Goal: Task Accomplishment & Management: Complete application form

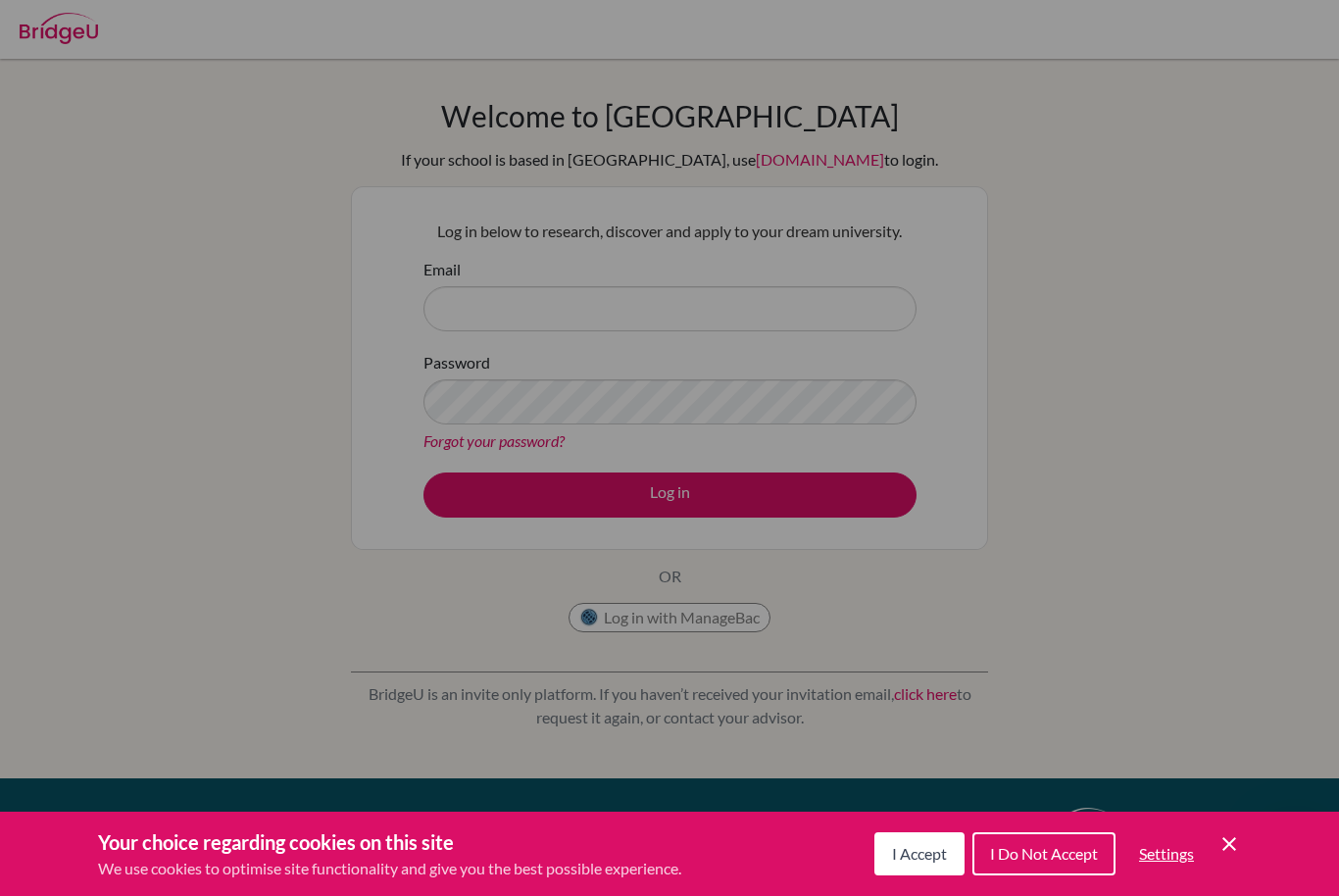
click at [928, 862] on span "I Accept" at bounding box center [919, 852] width 55 height 19
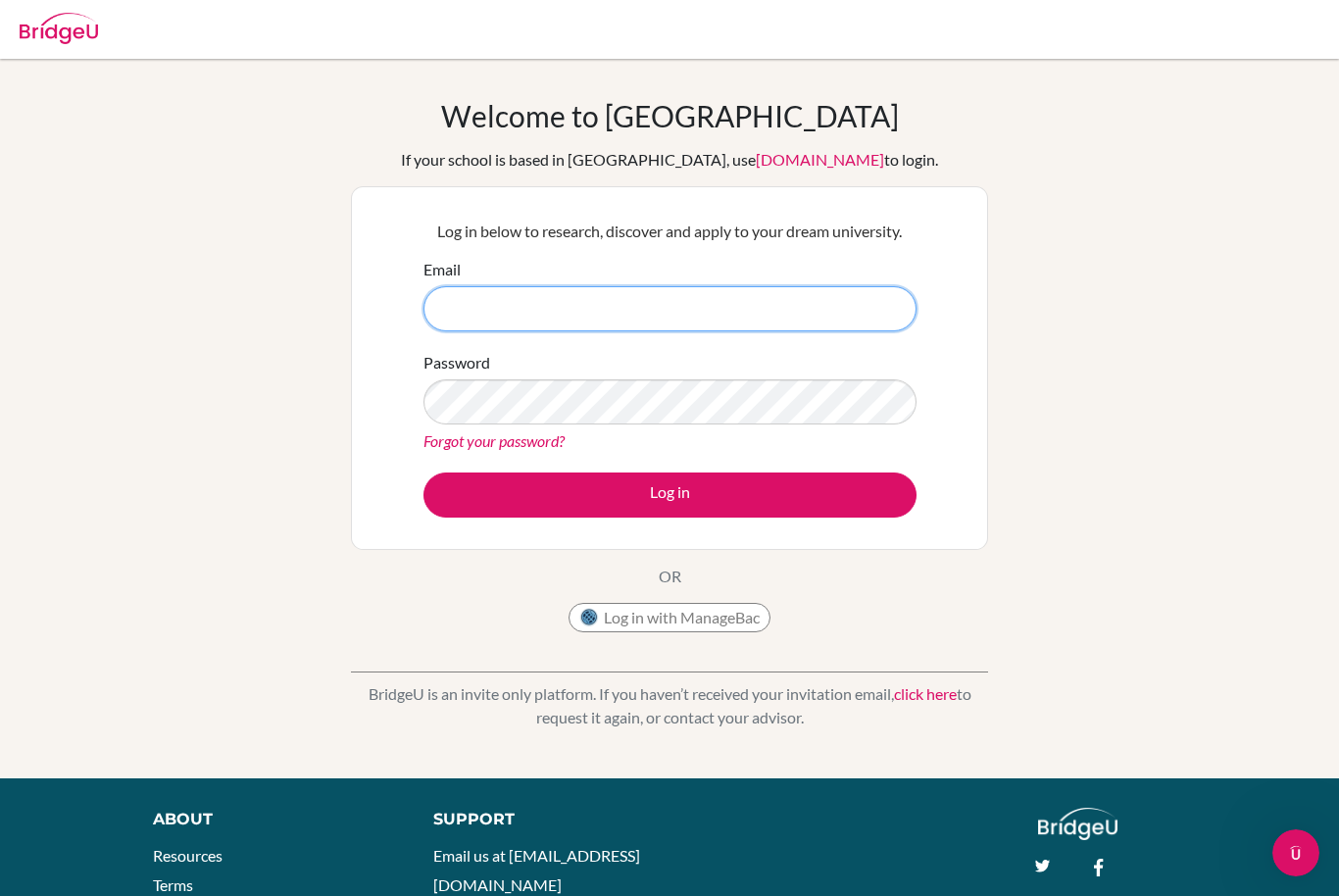
click at [800, 320] on input "Email" at bounding box center [670, 308] width 493 height 45
type input "[EMAIL_ADDRESS][DOMAIN_NAME]"
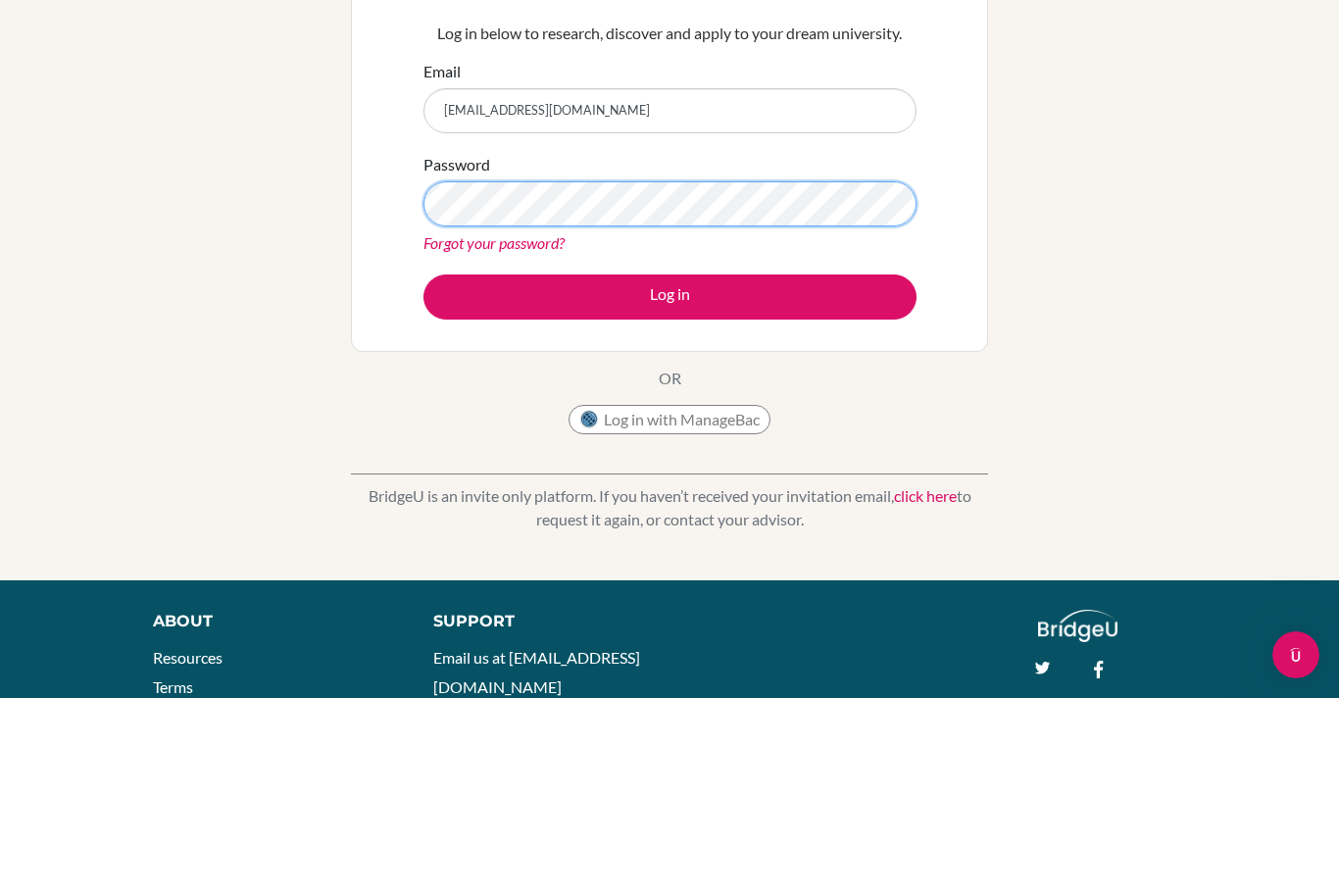
click at [670, 472] on button "Log in" at bounding box center [670, 494] width 493 height 45
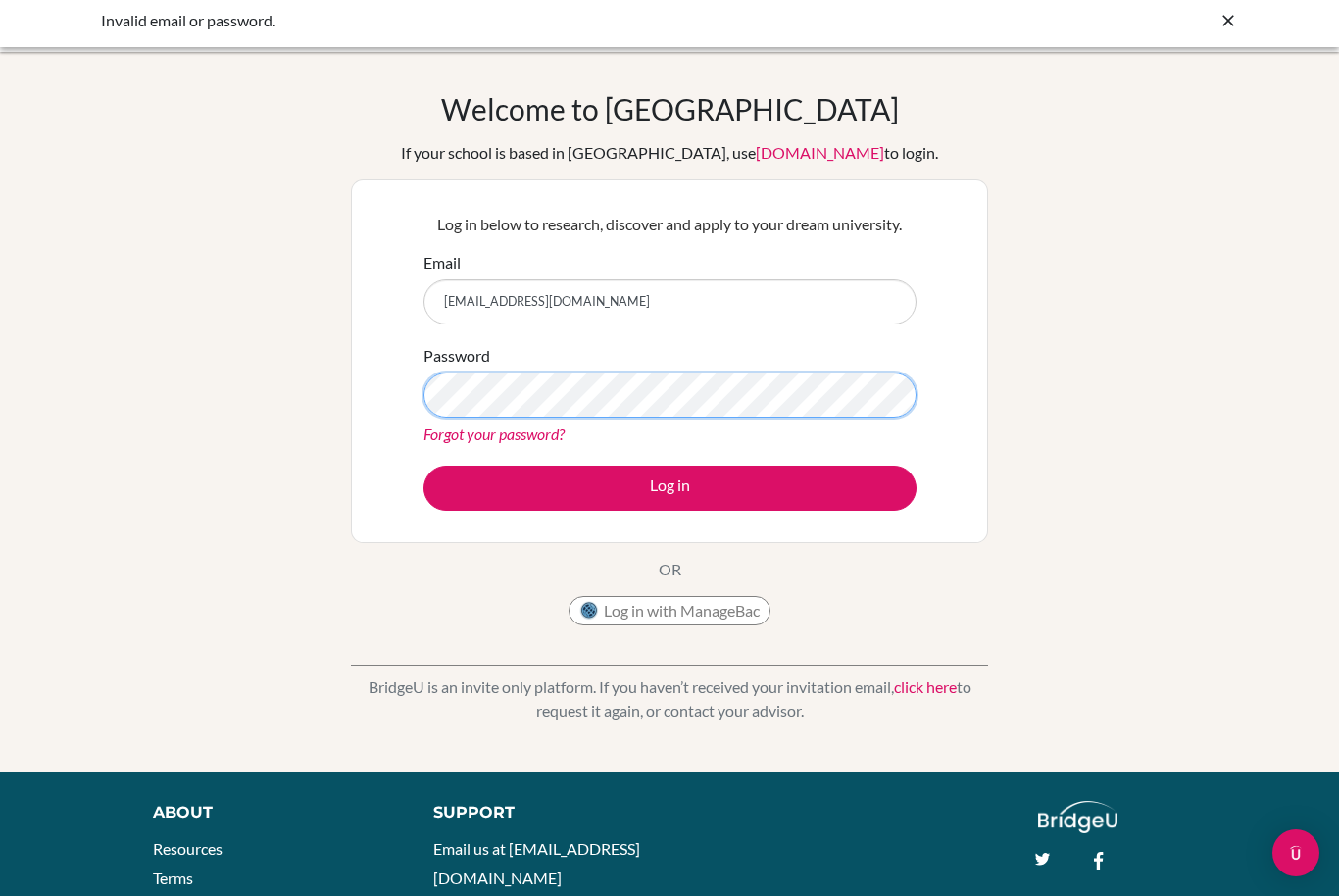
scroll to position [6, 0]
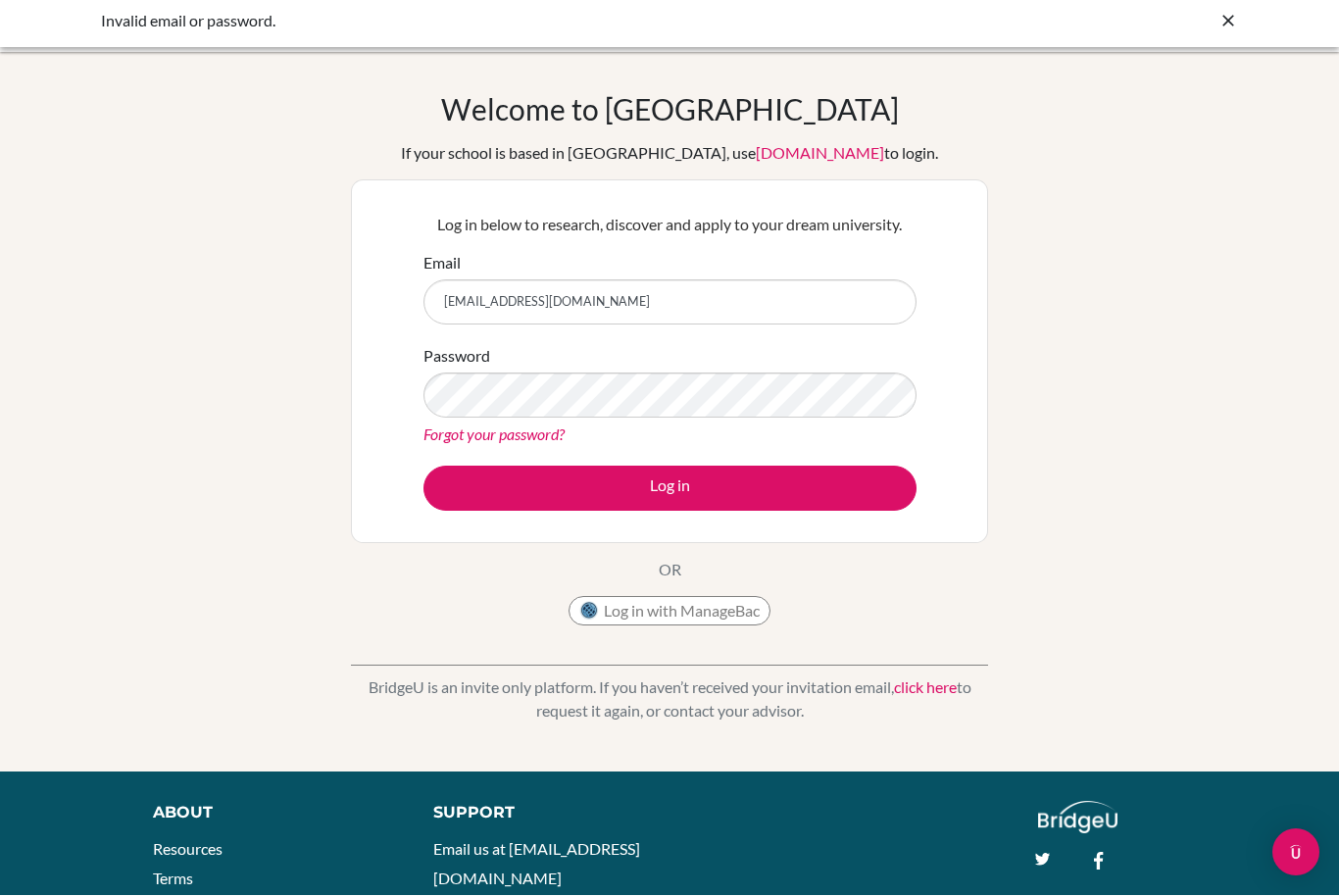
click at [790, 481] on button "Log in" at bounding box center [670, 488] width 493 height 45
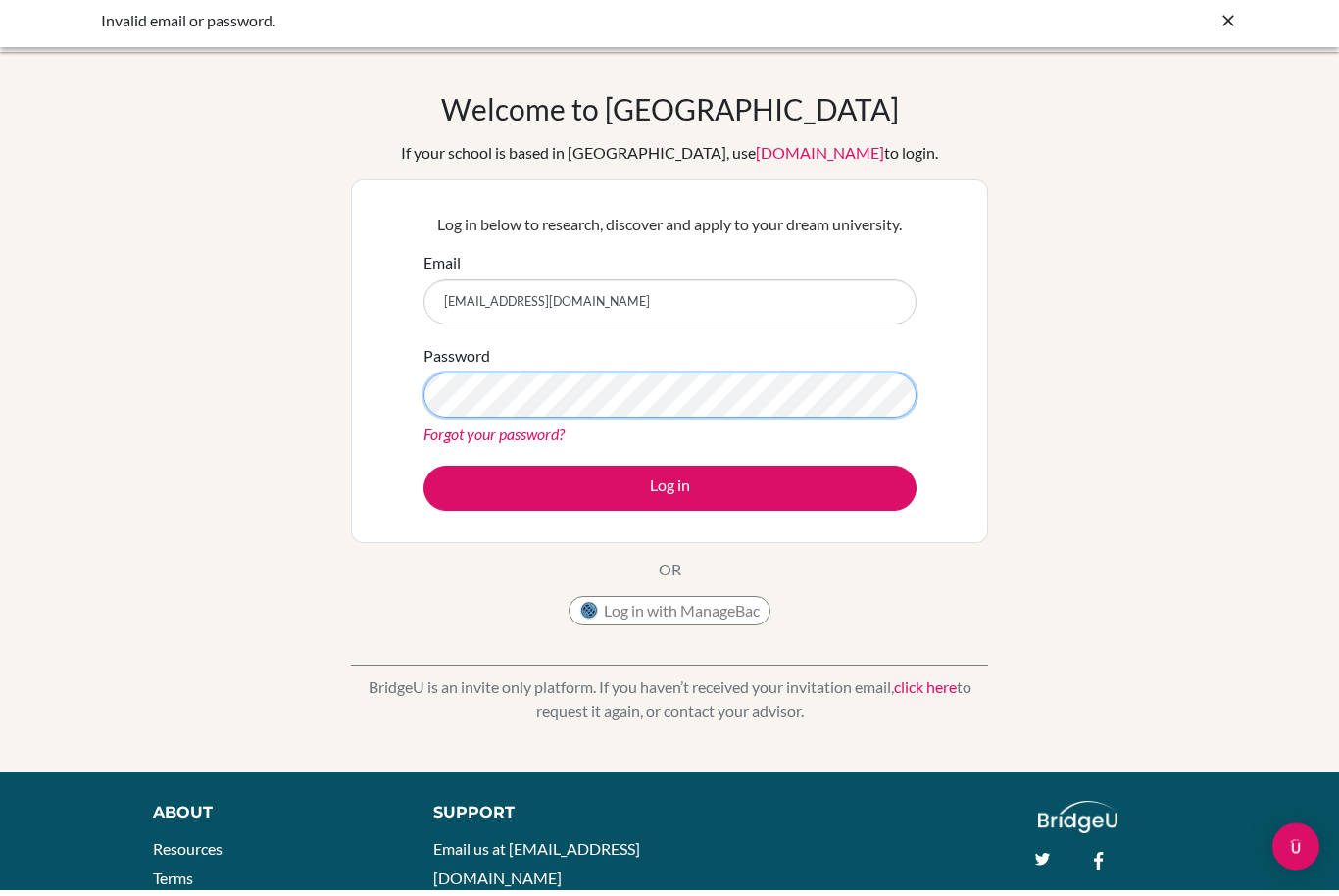
click at [670, 487] on button "Log in" at bounding box center [670, 494] width 493 height 45
